Goal: Task Accomplishment & Management: Complete application form

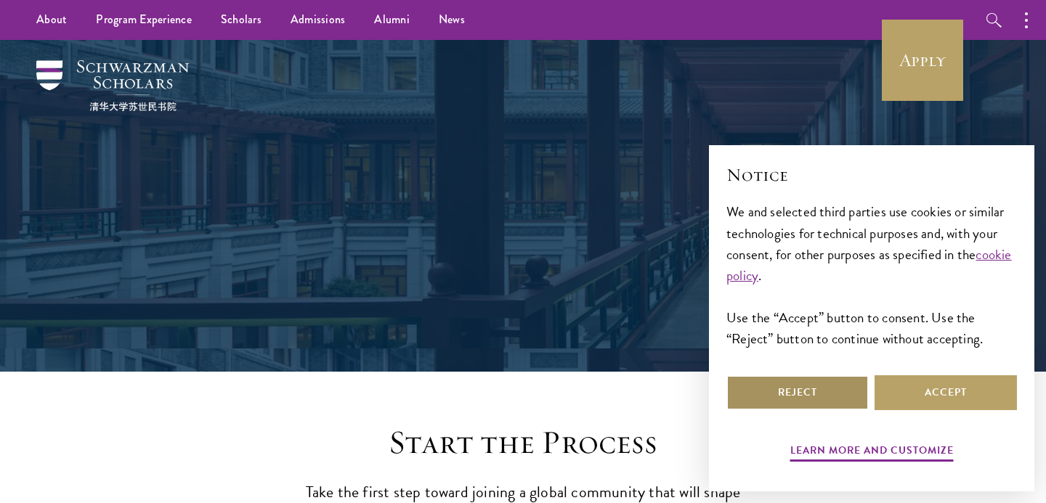
click at [817, 399] on button "Reject" at bounding box center [797, 392] width 142 height 35
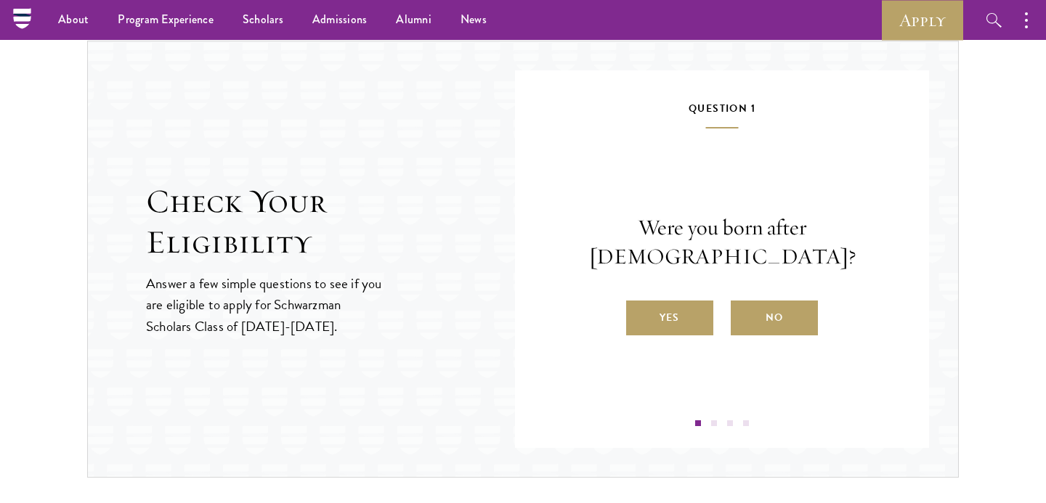
scroll to position [1492, 0]
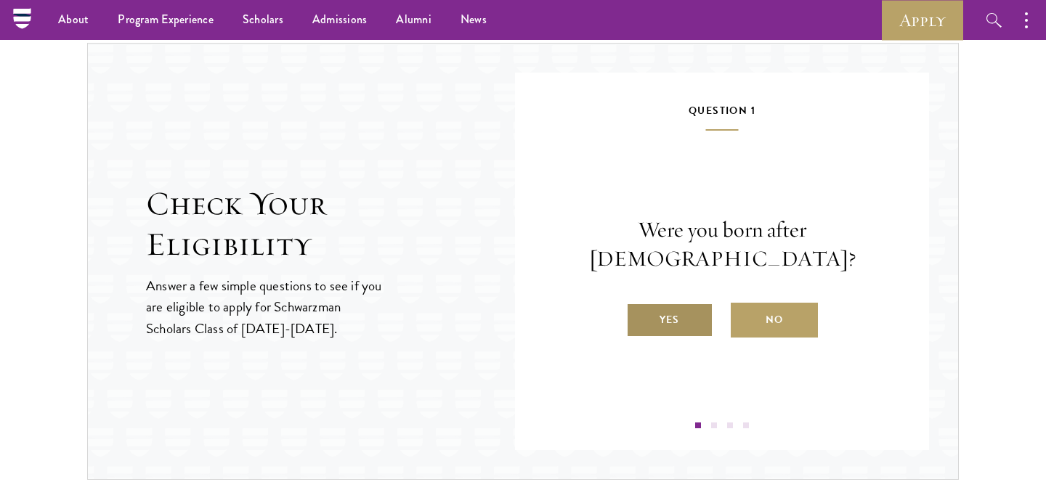
click at [659, 303] on label "Yes" at bounding box center [669, 320] width 87 height 35
click at [639, 304] on input "Yes" at bounding box center [632, 310] width 13 height 13
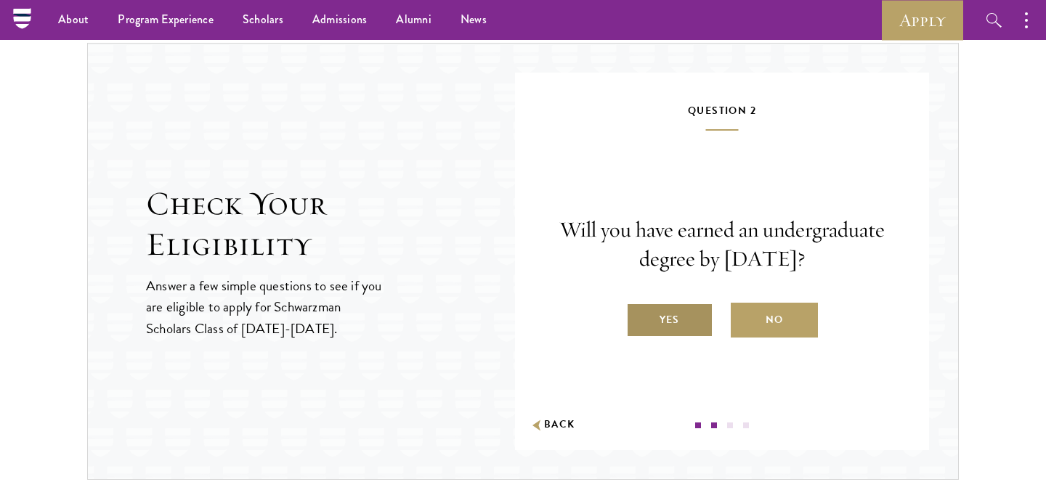
click at [686, 321] on label "Yes" at bounding box center [669, 320] width 87 height 35
click at [639, 317] on input "Yes" at bounding box center [632, 310] width 13 height 13
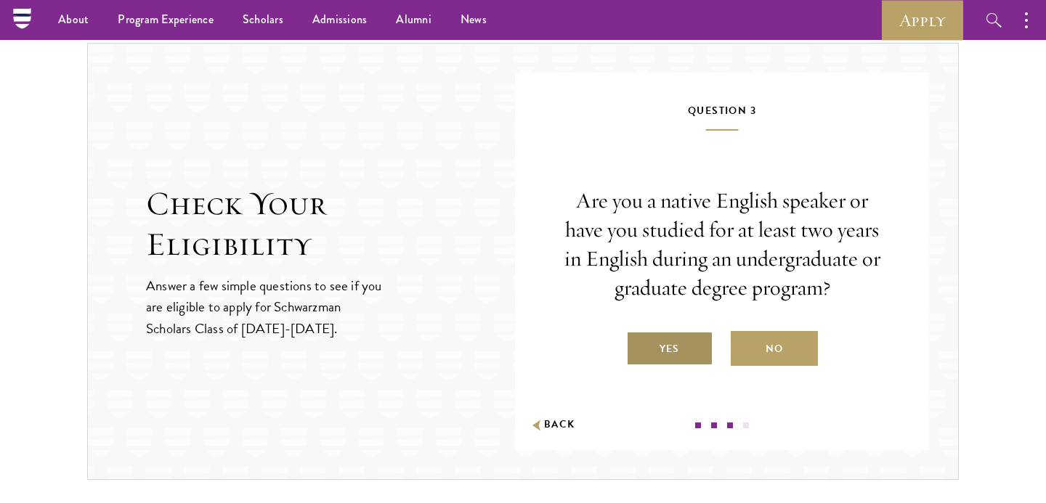
click at [668, 343] on label "Yes" at bounding box center [669, 348] width 87 height 35
click at [639, 343] on input "Yes" at bounding box center [632, 339] width 13 height 13
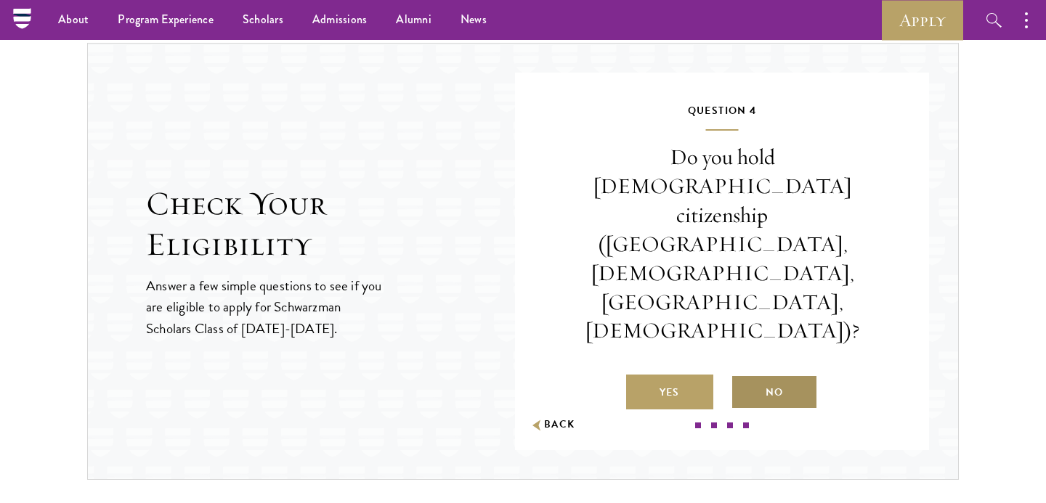
click at [749, 375] on label "No" at bounding box center [773, 392] width 87 height 35
click at [744, 377] on input "No" at bounding box center [736, 383] width 13 height 13
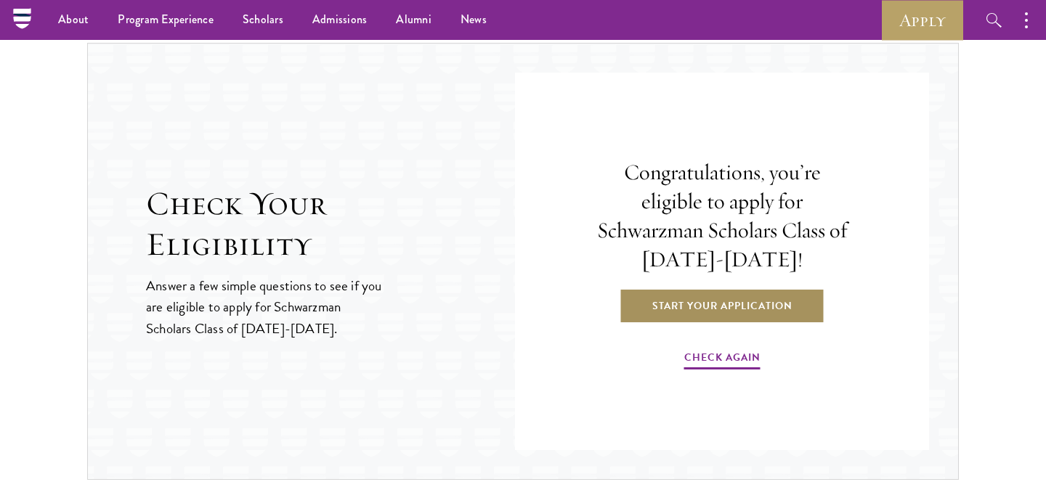
click at [736, 315] on link "Start Your Application" at bounding box center [721, 305] width 205 height 35
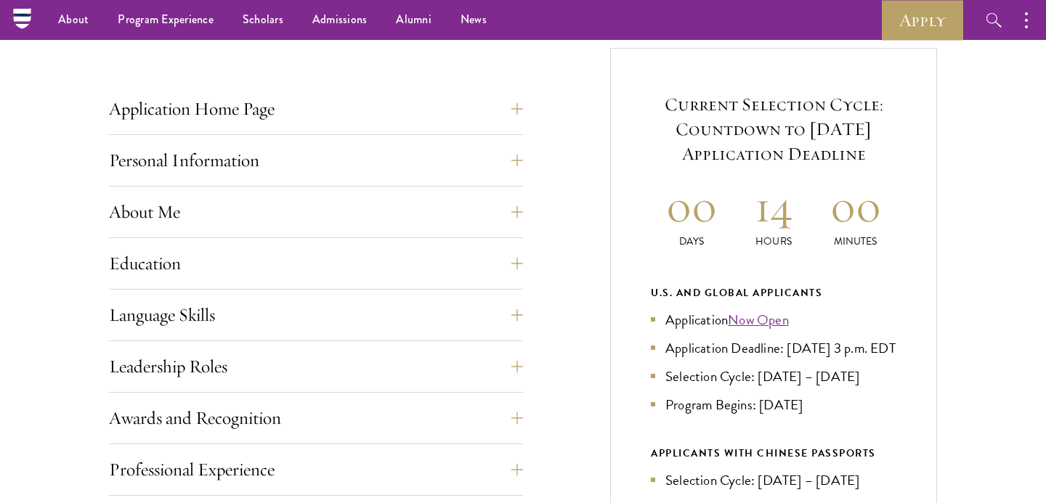
scroll to position [526, 0]
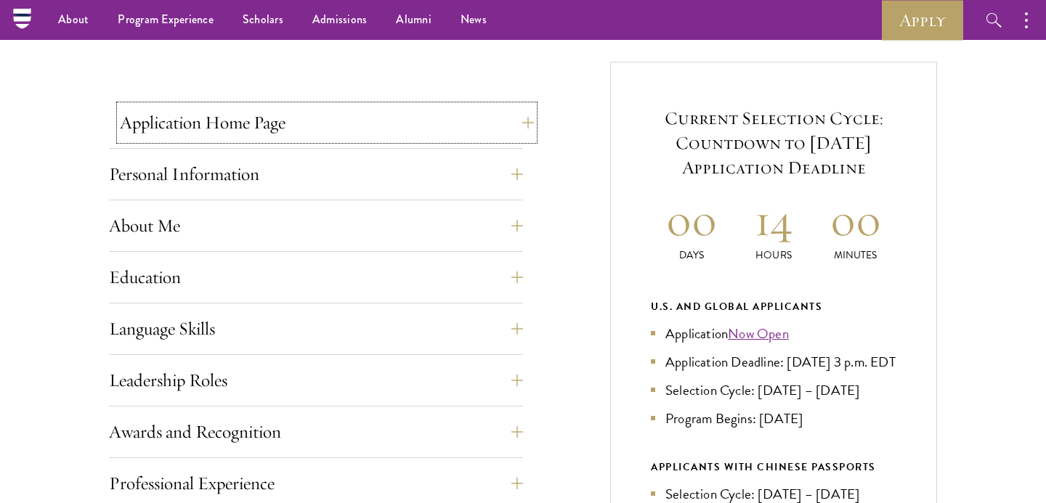
click at [293, 126] on button "Application Home Page" at bounding box center [327, 122] width 414 height 35
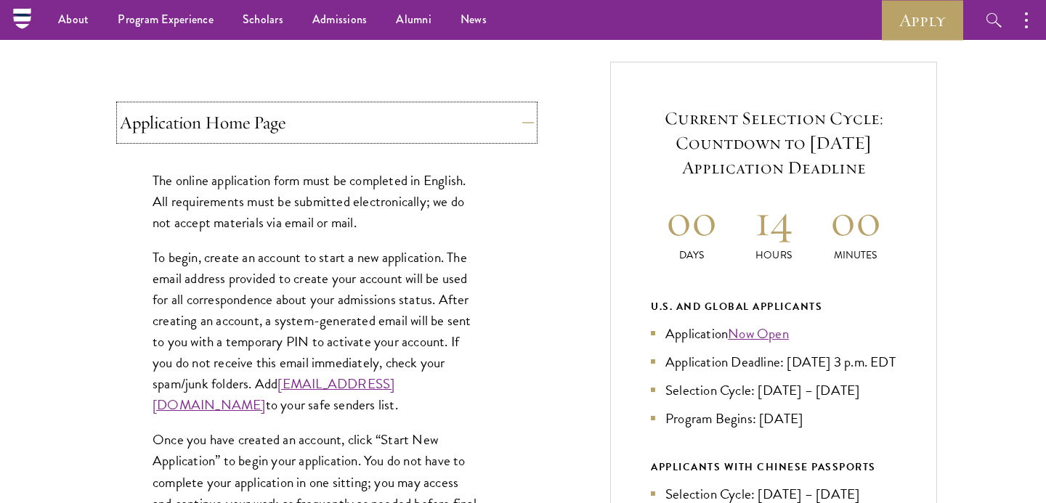
click at [293, 126] on button "Application Home Page" at bounding box center [327, 122] width 414 height 35
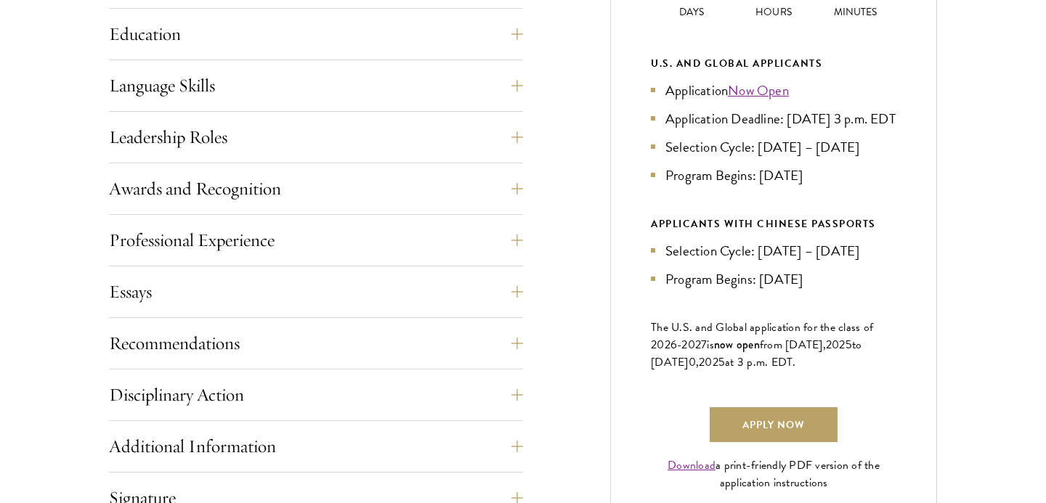
scroll to position [783, 0]
